Goal: Information Seeking & Learning: Learn about a topic

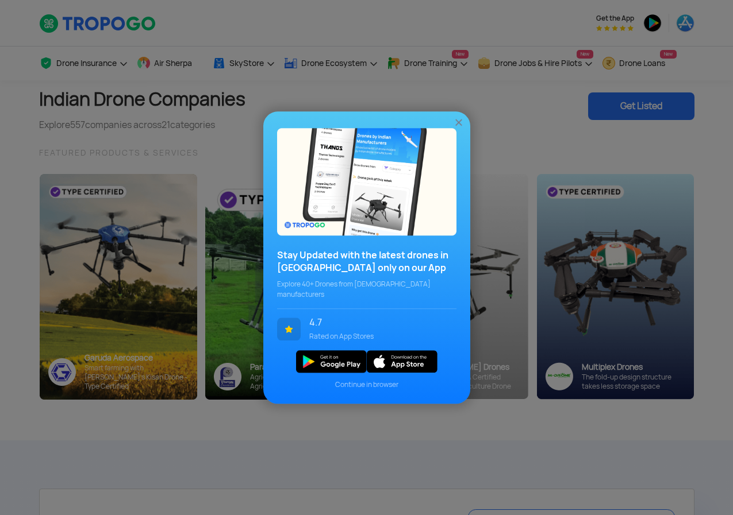
click at [462, 126] on img at bounding box center [458, 122] width 11 height 11
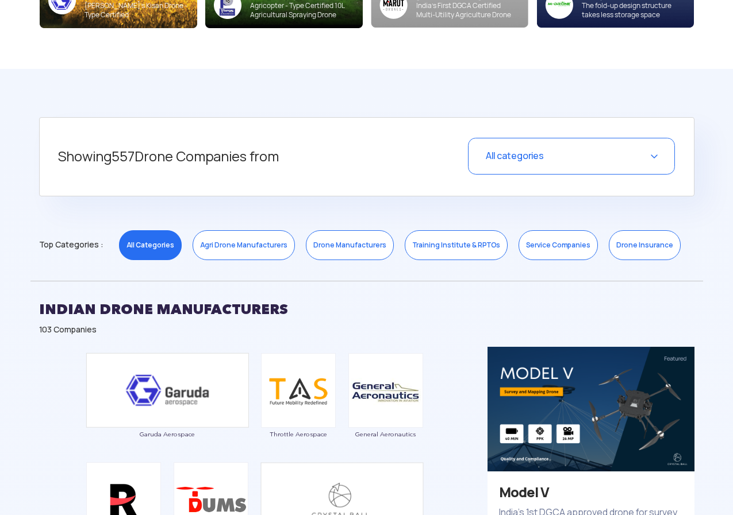
scroll to position [345, 0]
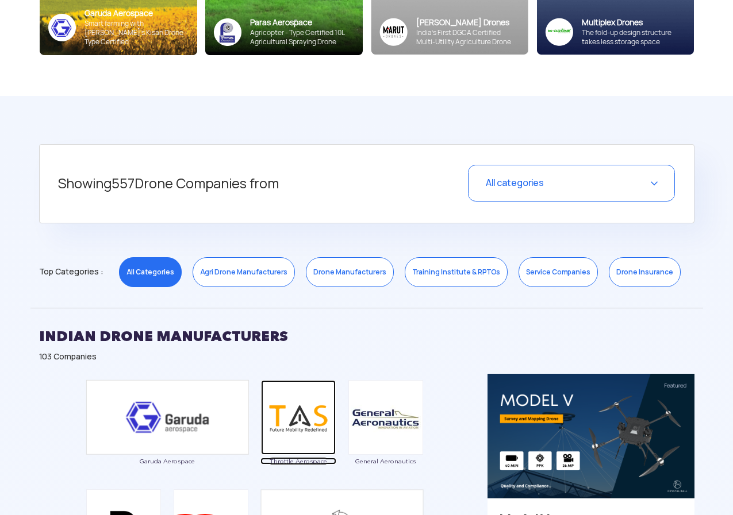
click at [292, 434] on img at bounding box center [298, 417] width 75 height 75
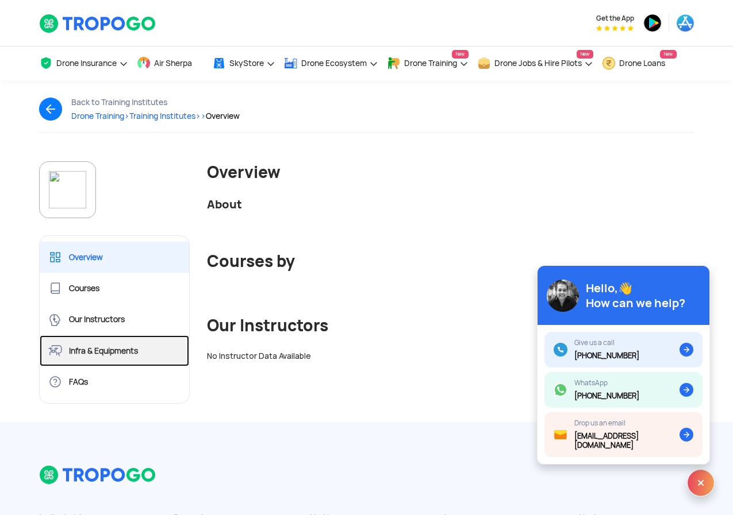
click at [125, 348] on link "Infra & Equipments" at bounding box center [115, 351] width 150 height 31
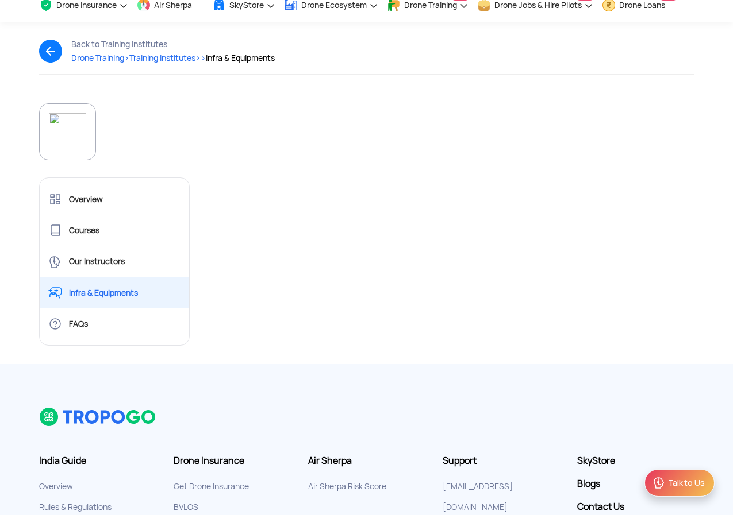
scroll to position [225, 0]
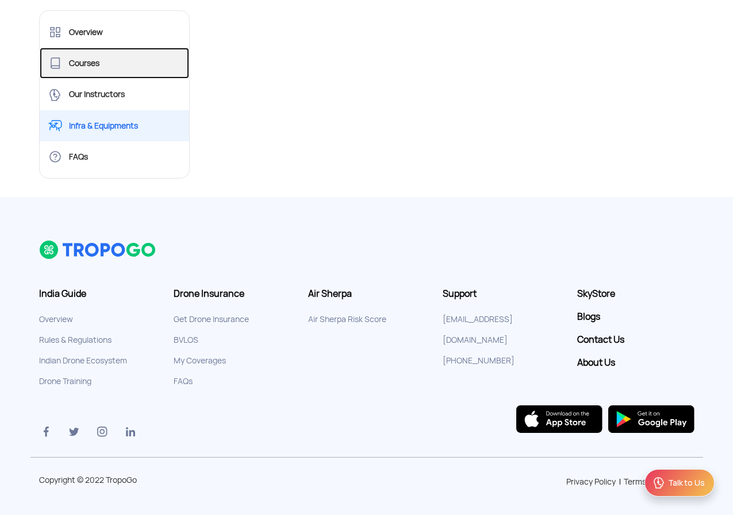
click at [101, 67] on link "Courses" at bounding box center [115, 63] width 150 height 31
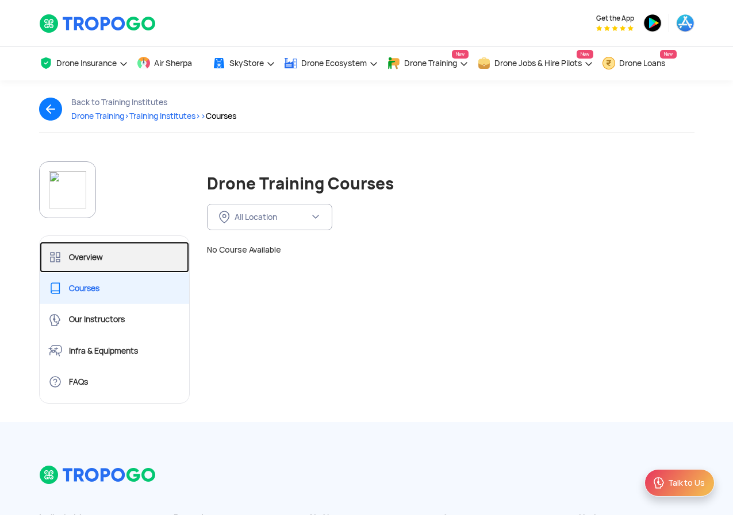
click at [105, 257] on link "Overview" at bounding box center [115, 257] width 150 height 31
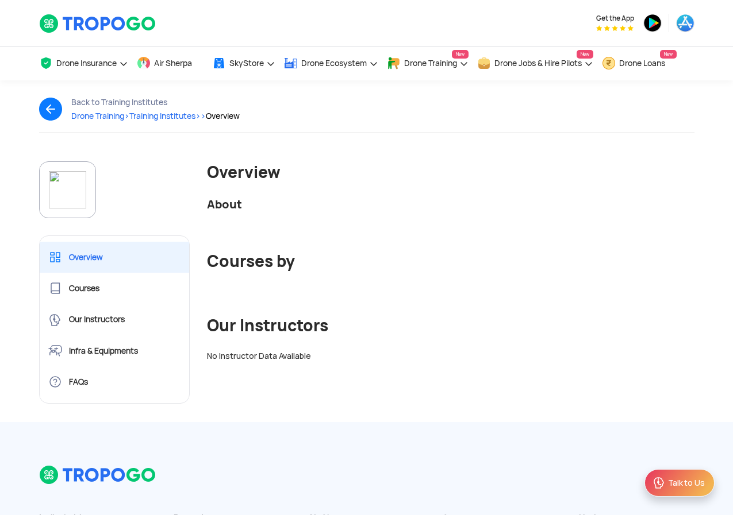
click at [106, 117] on span "Drone Training >" at bounding box center [100, 116] width 58 height 10
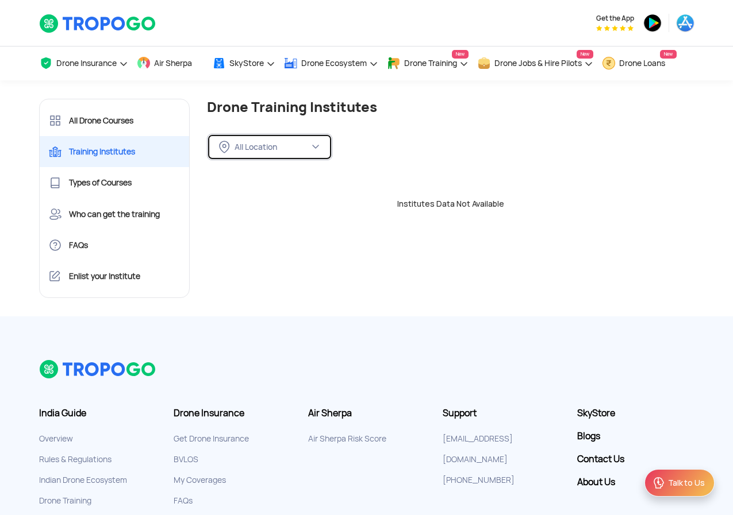
click at [317, 146] on img at bounding box center [315, 146] width 9 height 9
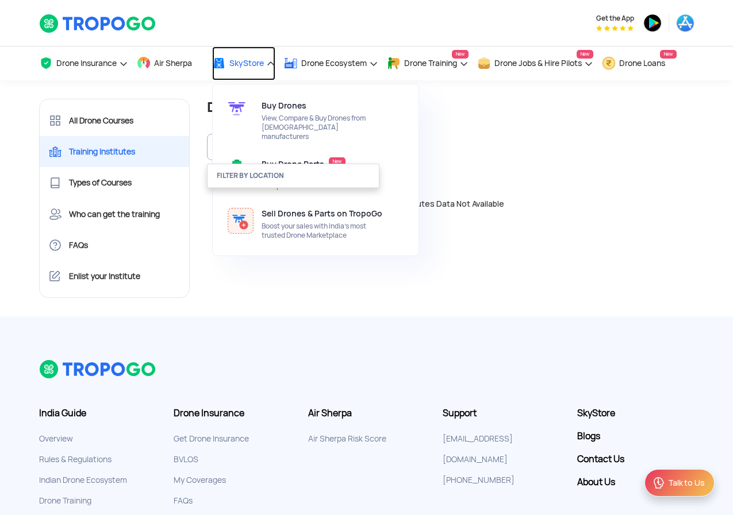
click at [234, 59] on span "SkyStore" at bounding box center [246, 63] width 34 height 9
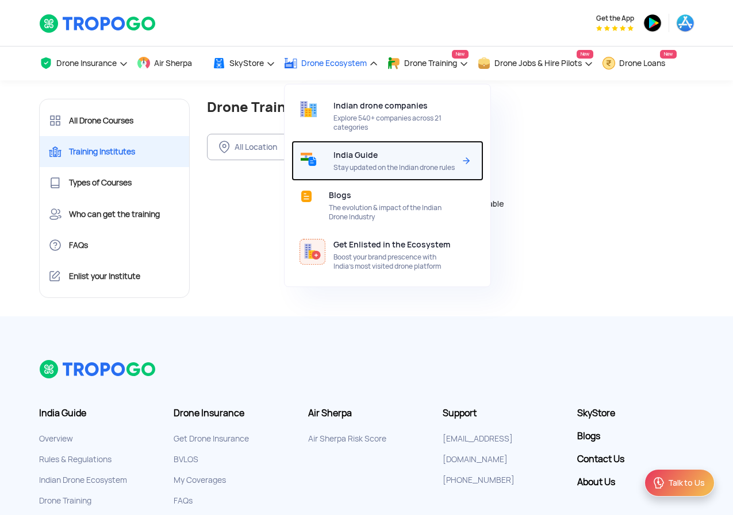
click at [370, 155] on span "India Guide" at bounding box center [355, 155] width 44 height 9
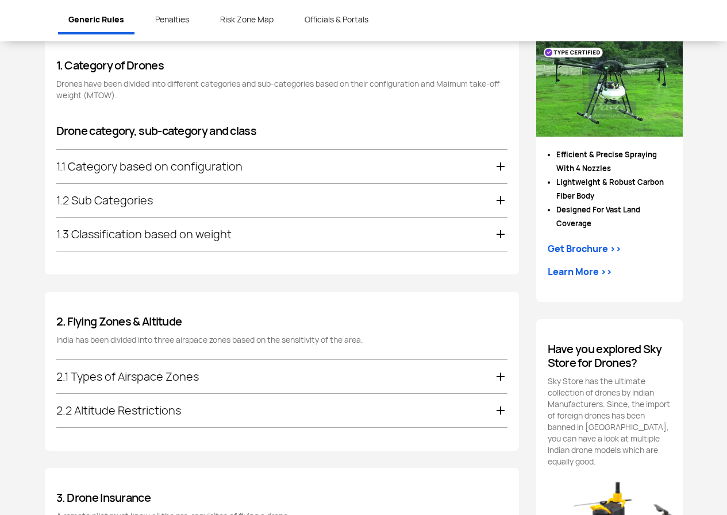
scroll to position [689, 0]
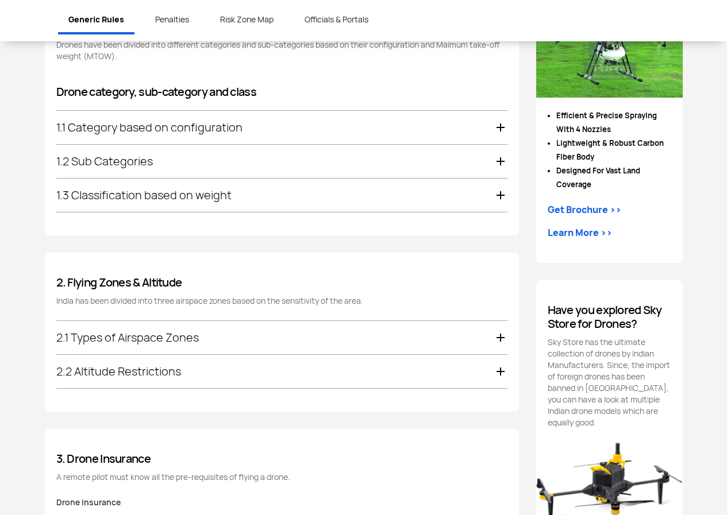
click at [130, 344] on div "2.1 Types of Airspace Zones" at bounding box center [281, 337] width 451 height 33
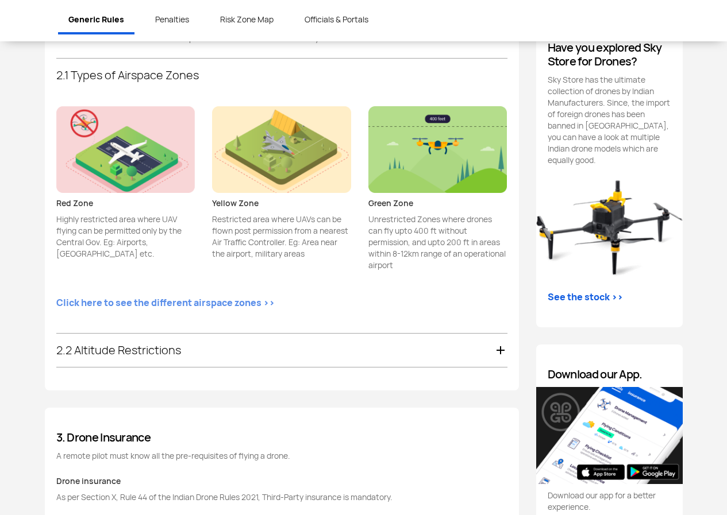
scroll to position [953, 0]
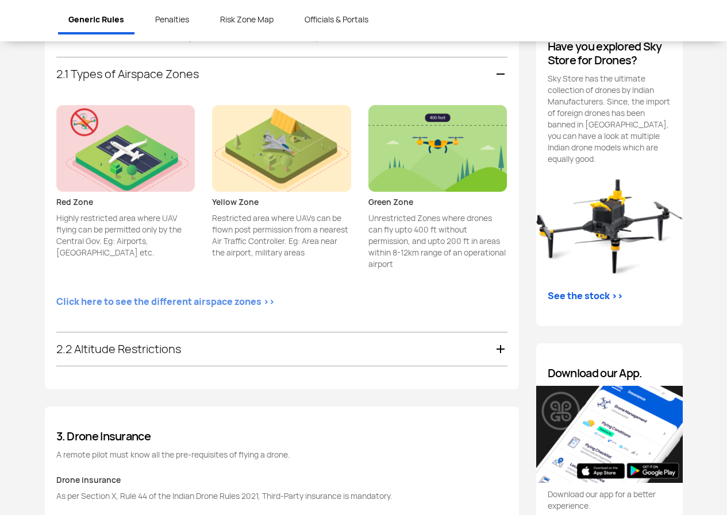
click at [391, 218] on p "Unrestricted Zones where drones can fly upto 400 ft without permission, and upt…" at bounding box center [437, 241] width 139 height 57
click at [405, 155] on img at bounding box center [437, 148] width 139 height 87
click at [436, 146] on img at bounding box center [437, 148] width 139 height 87
click at [438, 218] on p "Unrestricted Zones where drones can fly upto 400 ft without permission, and upt…" at bounding box center [437, 241] width 139 height 57
click at [438, 109] on img at bounding box center [437, 148] width 139 height 87
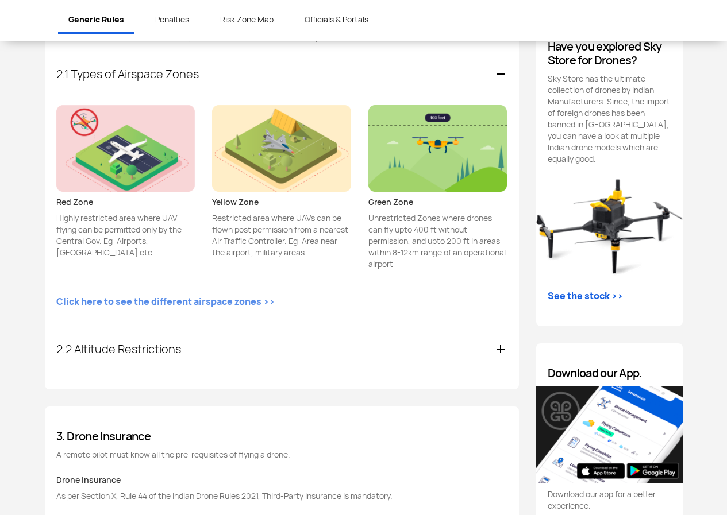
click at [192, 132] on img at bounding box center [125, 148] width 139 height 87
click at [278, 147] on img at bounding box center [281, 148] width 139 height 87
click at [179, 304] on link "Click here to see the different airspace zones >>" at bounding box center [165, 302] width 218 height 14
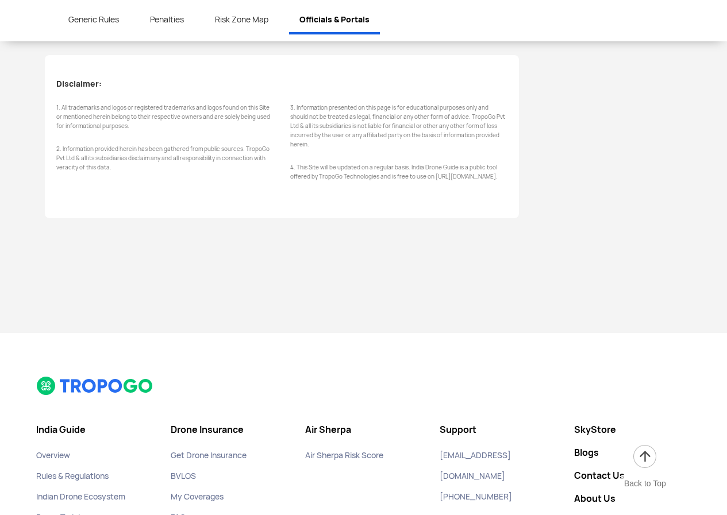
scroll to position [4722, 0]
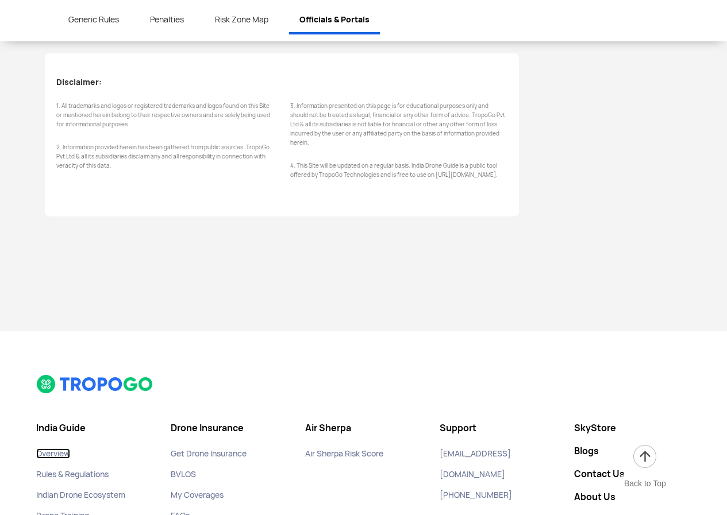
click at [46, 449] on link "Overview" at bounding box center [53, 454] width 34 height 10
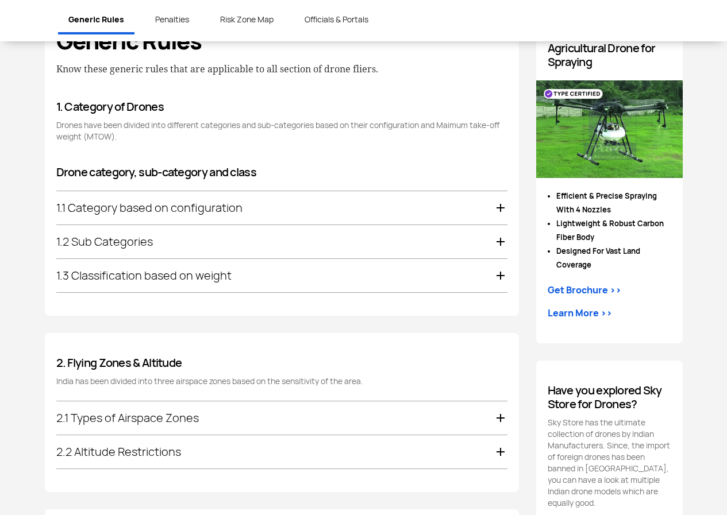
scroll to position [689, 0]
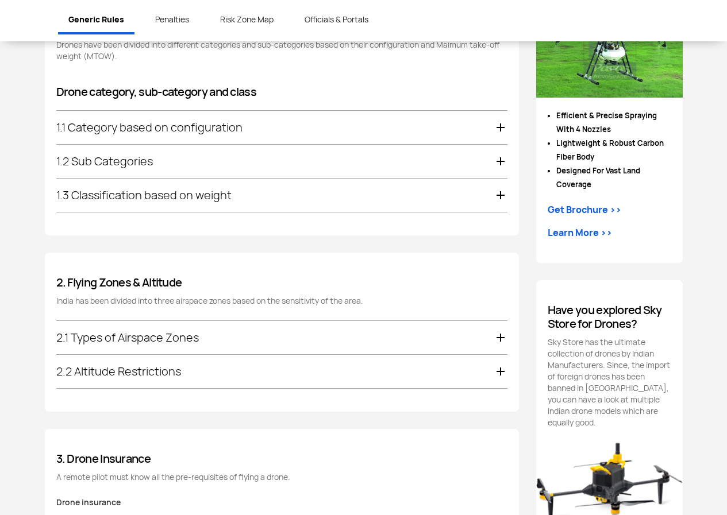
click at [176, 384] on div "2.2 Altitude Restrictions" at bounding box center [281, 371] width 451 height 33
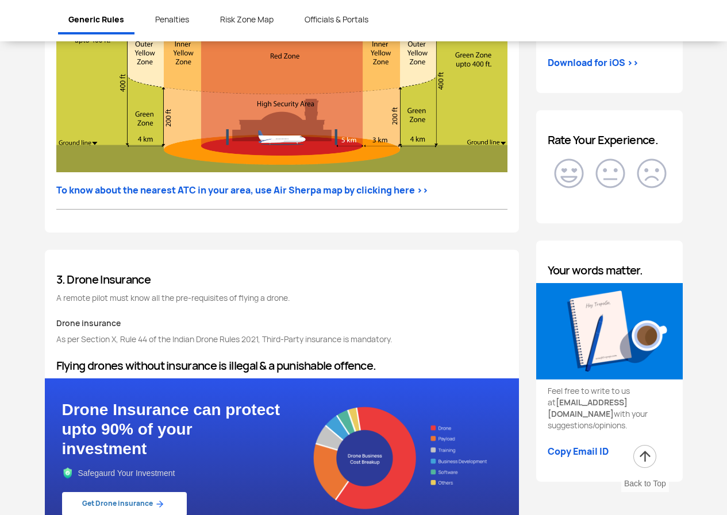
scroll to position [1447, 0]
